Goal: Go to known website: Access a specific website the user already knows

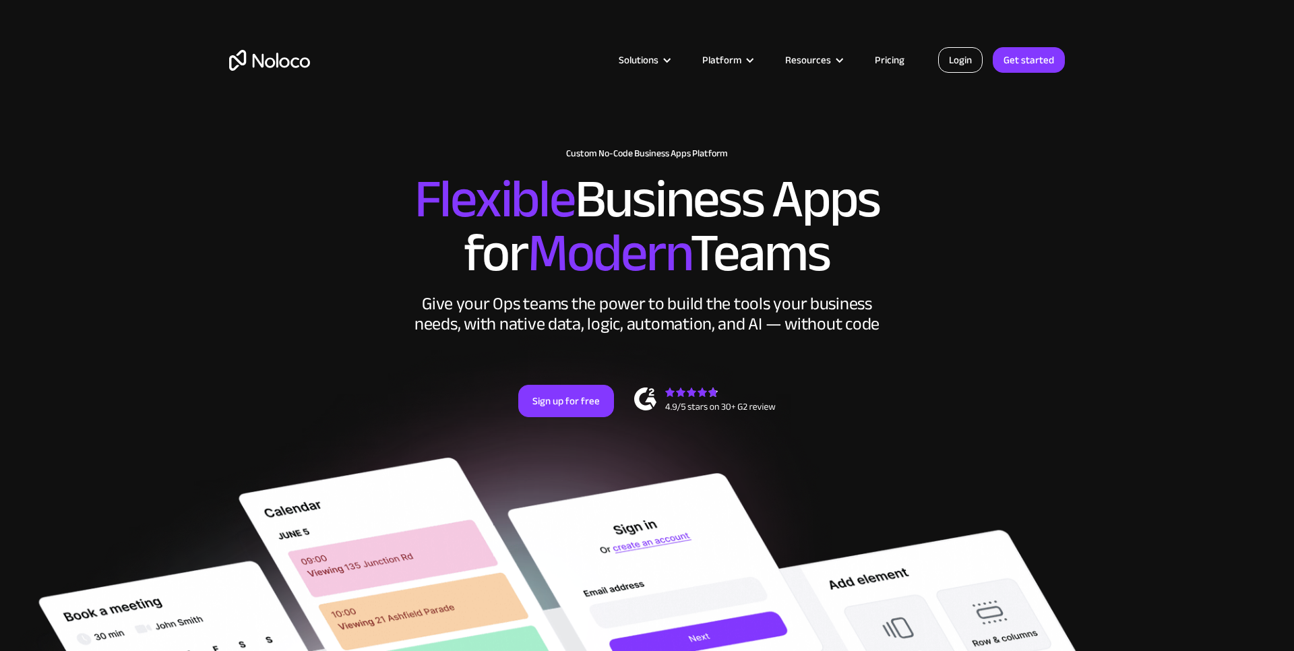
click at [961, 57] on link "Login" at bounding box center [960, 60] width 44 height 26
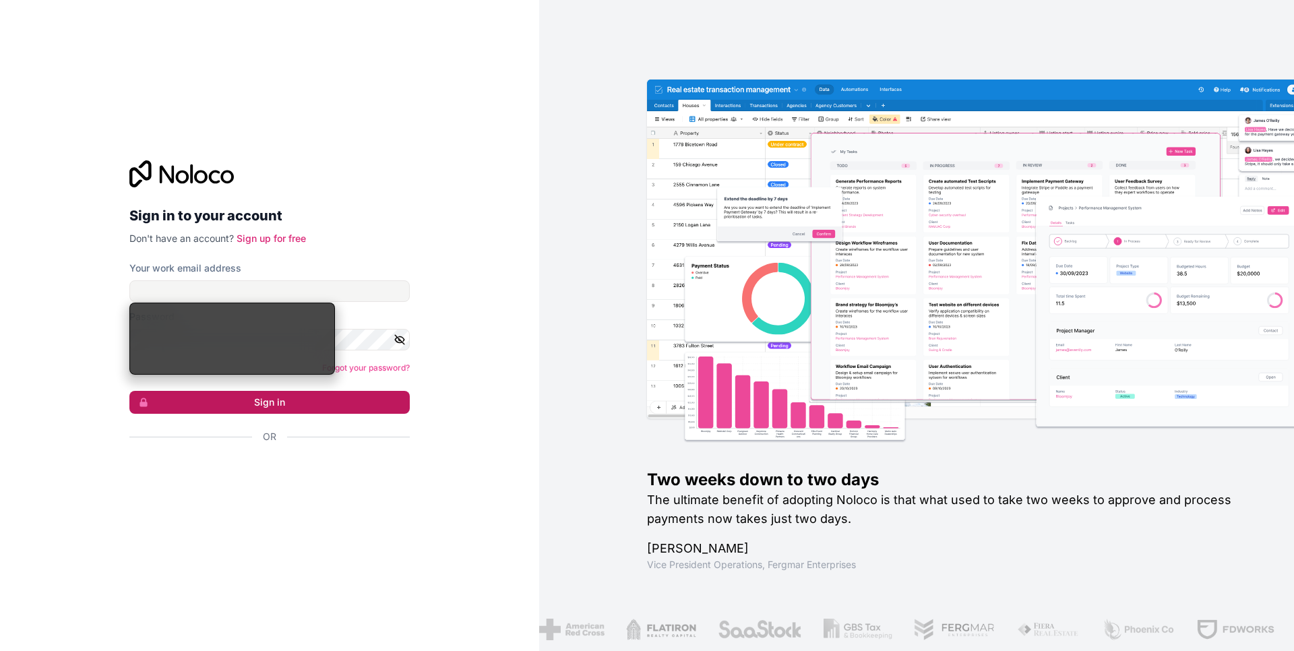
type input "[EMAIL_ADDRESS][DOMAIN_NAME]"
click at [227, 408] on button "Sign in" at bounding box center [269, 402] width 280 height 23
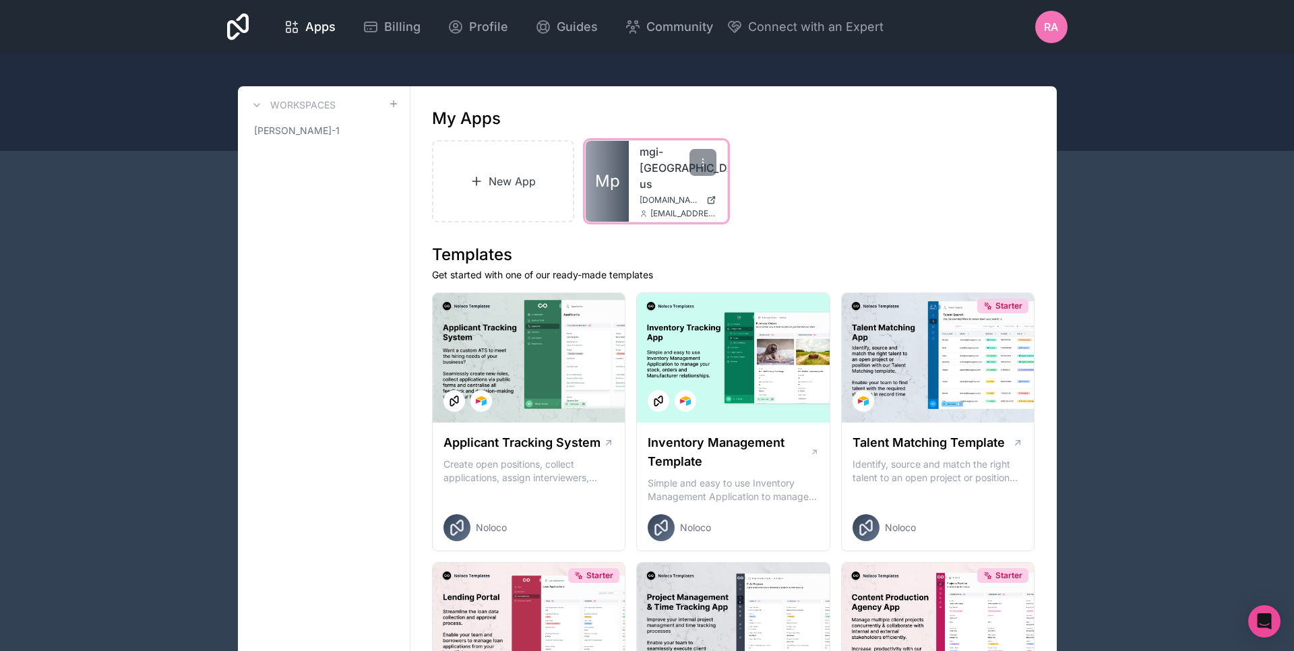
click at [652, 154] on link "mgi-uk-us" at bounding box center [677, 168] width 77 height 49
